Goal: Information Seeking & Learning: Learn about a topic

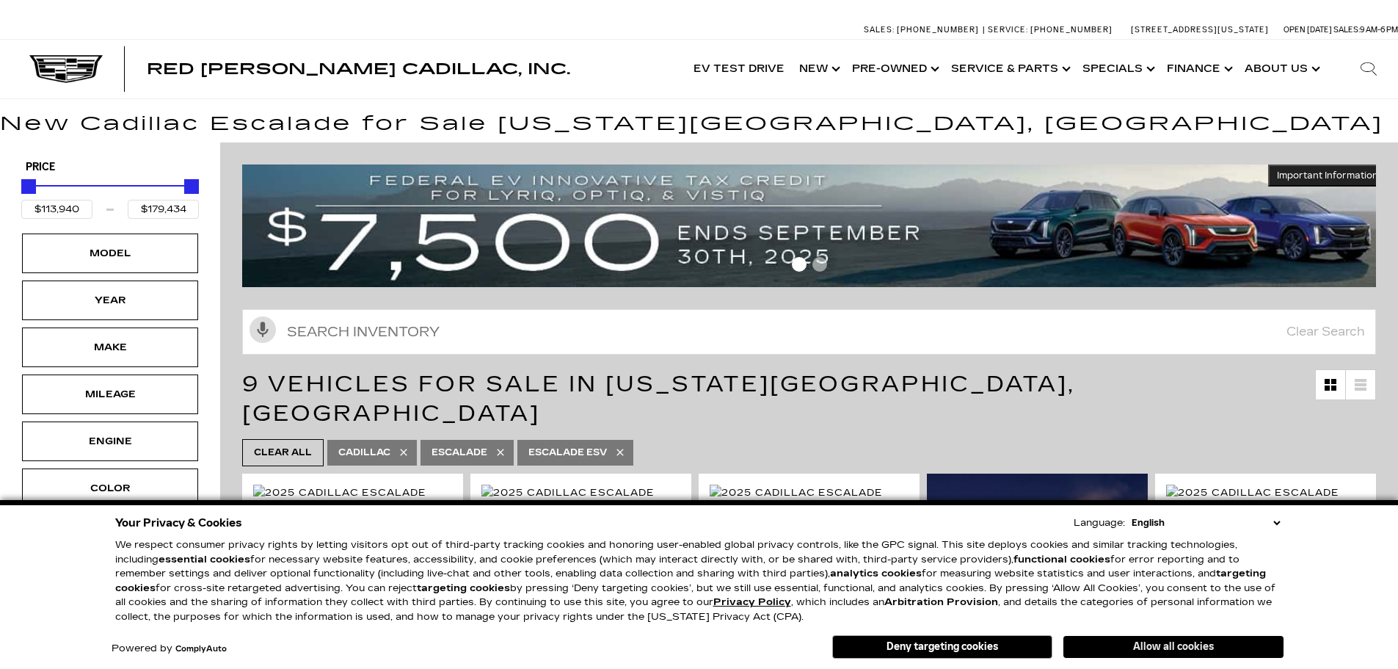
click at [1199, 655] on button "Allow all cookies" at bounding box center [1173, 646] width 220 height 22
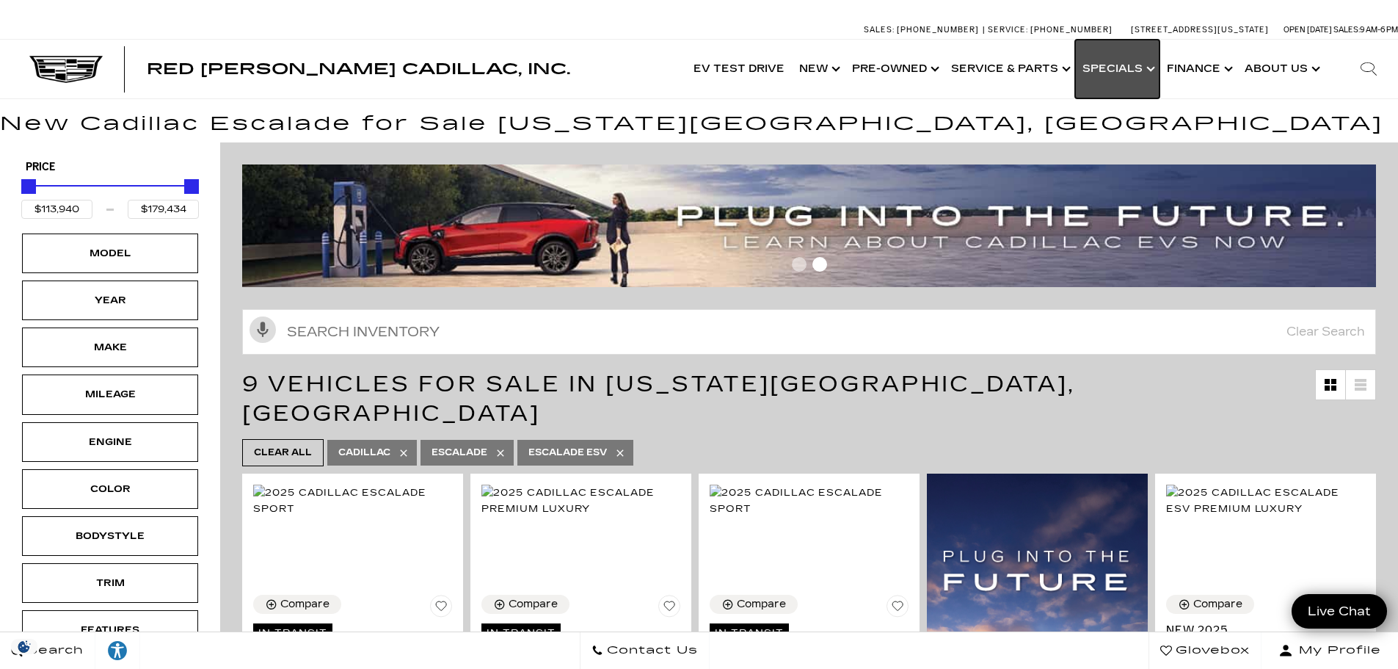
click at [1141, 70] on link "Show Specials" at bounding box center [1117, 69] width 84 height 59
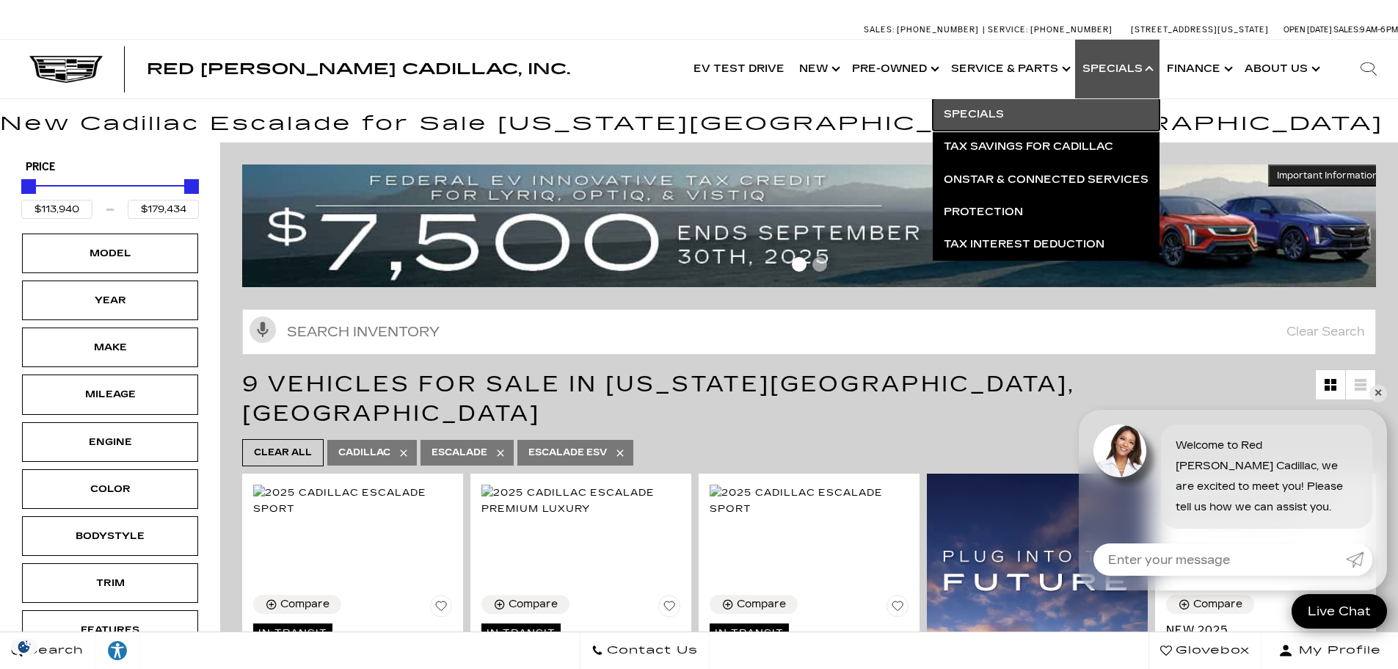
click at [1104, 125] on link "Specials" at bounding box center [1046, 114] width 227 height 32
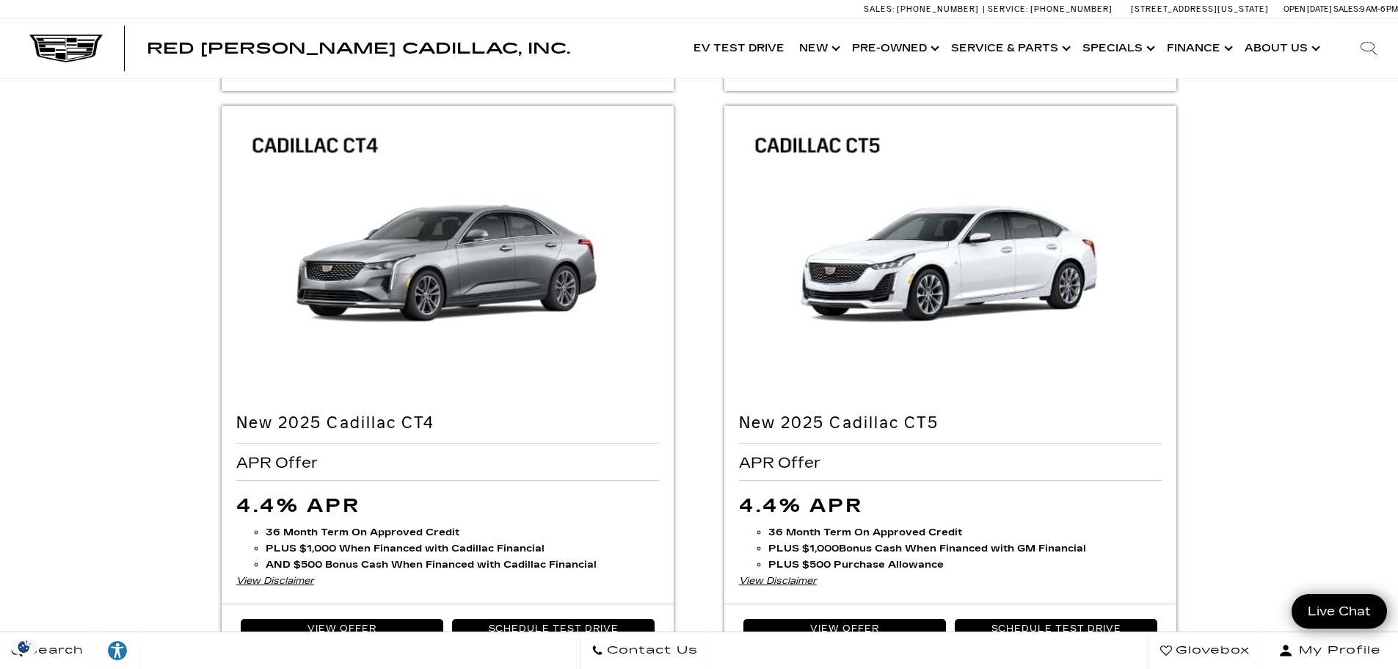
scroll to position [1688, 0]
